Goal: Obtain resource: Obtain resource

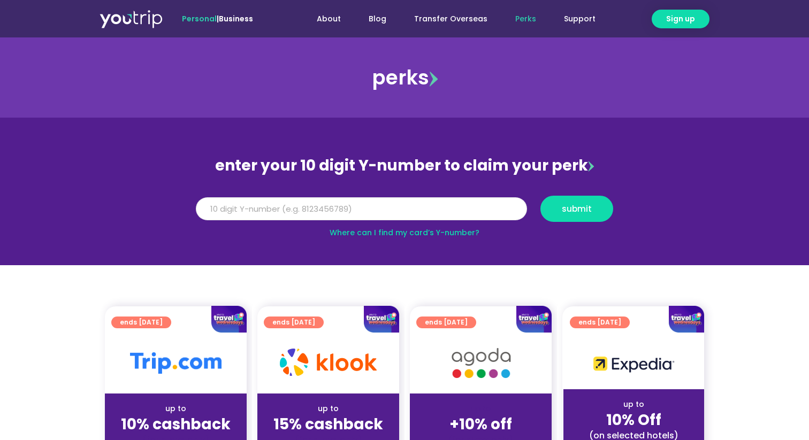
click at [396, 204] on input "Y Number" at bounding box center [361, 209] width 331 height 24
paste input "8169870833"
type input "8169870833"
click at [572, 205] on span "submit" at bounding box center [577, 209] width 30 height 8
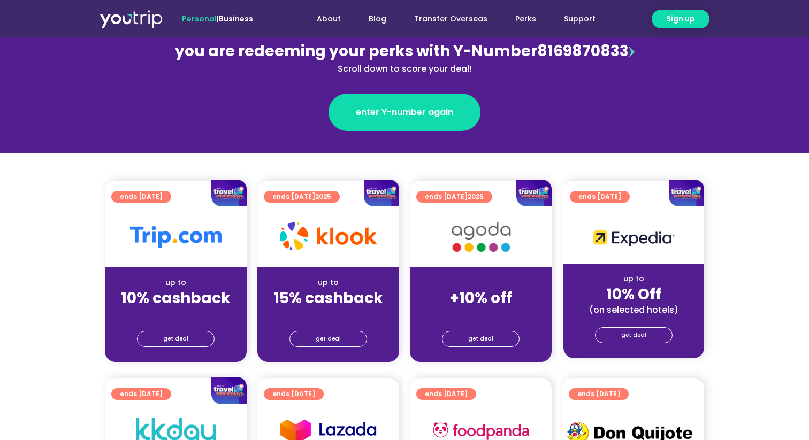
scroll to position [146, 0]
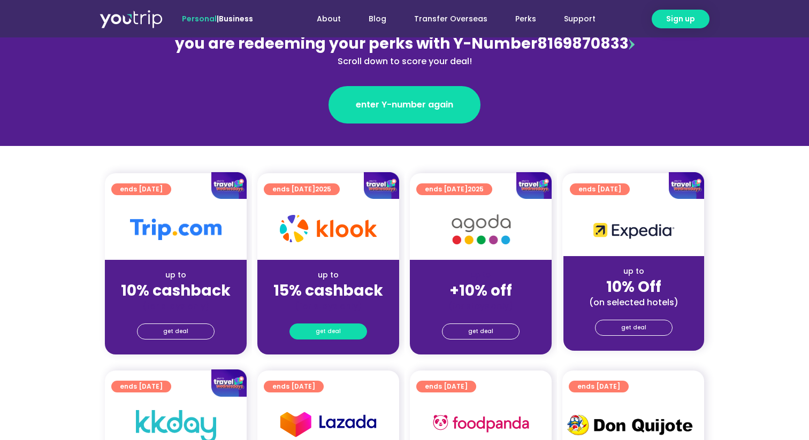
click at [360, 327] on link "get deal" at bounding box center [328, 332] width 78 height 16
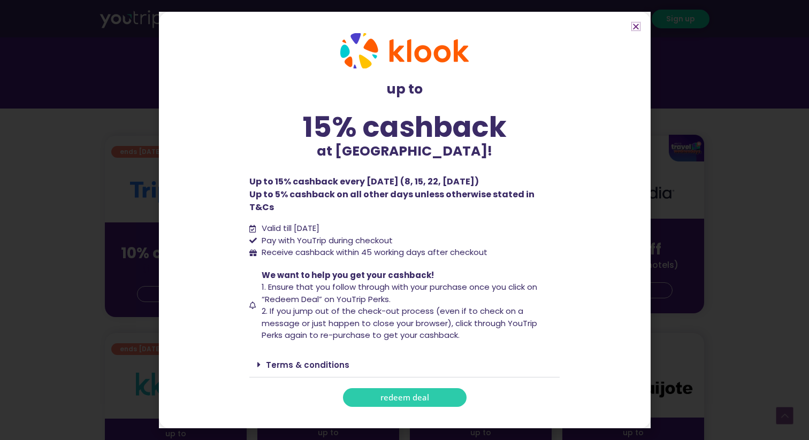
scroll to position [185, 0]
click at [394, 394] on span "redeem deal" at bounding box center [404, 398] width 49 height 8
